Goal: Check status: Check status

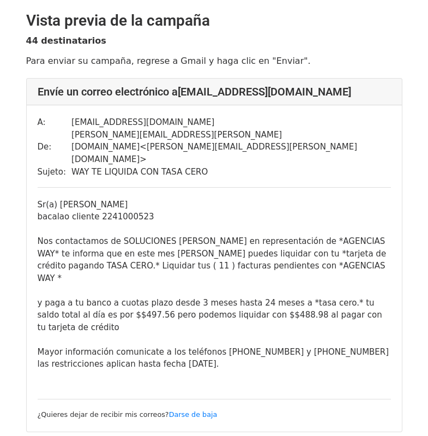
click at [47, 214] on font "bacalao cliente 2241000523" at bounding box center [96, 216] width 117 height 10
click at [52, 223] on div at bounding box center [214, 229] width 353 height 13
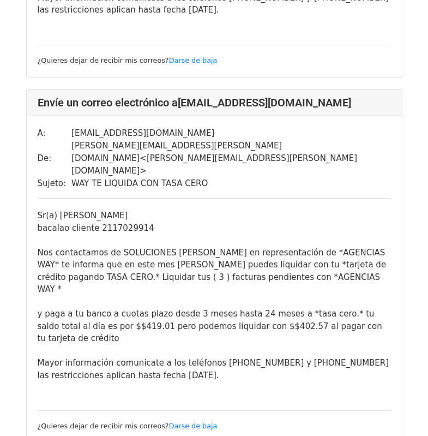
scroll to position [382, 0]
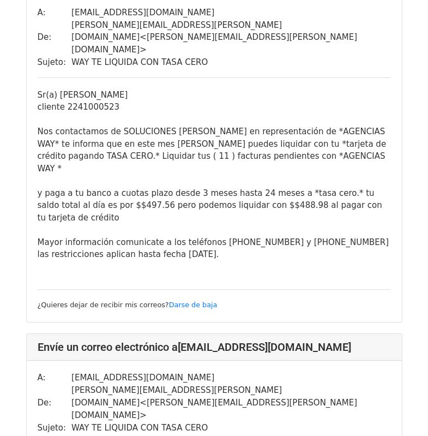
scroll to position [218, 0]
